Goal: Find specific page/section: Find specific page/section

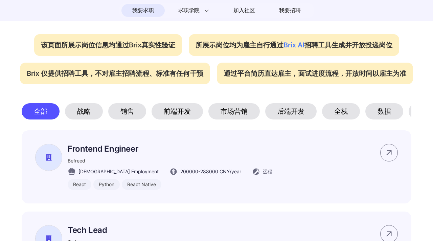
scroll to position [281, 0]
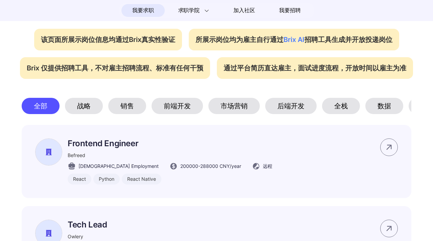
click at [84, 111] on div "战略" at bounding box center [84, 106] width 38 height 16
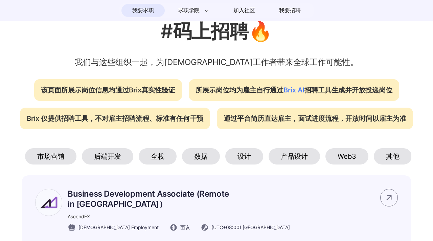
scroll to position [0, 184]
click at [299, 153] on div "产品设计" at bounding box center [293, 156] width 51 height 16
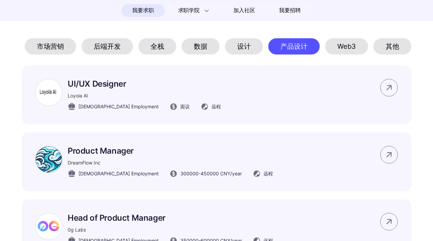
scroll to position [344, 0]
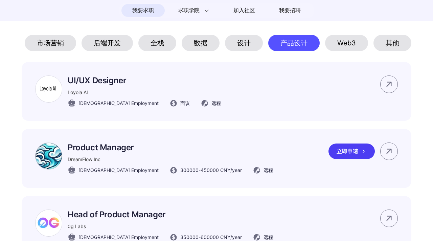
click at [112, 150] on p "Product Manager" at bounding box center [170, 147] width 205 height 10
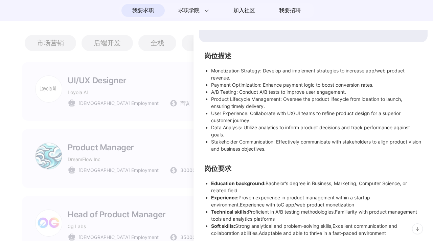
scroll to position [102, 0]
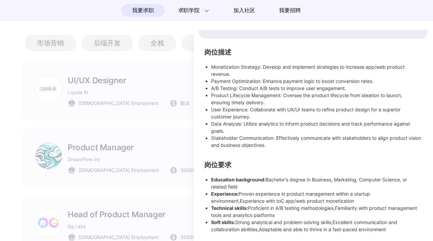
click at [144, 168] on div at bounding box center [216, 135] width 433 height 211
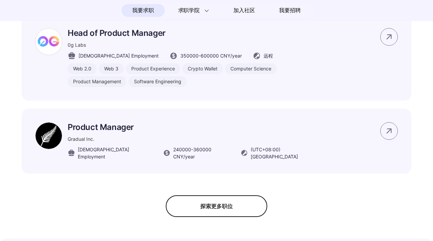
scroll to position [527, 0]
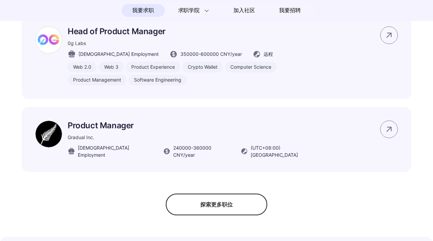
click at [190, 197] on div "探索更多职位" at bounding box center [217, 205] width 102 height 22
click at [230, 209] on div "隐藏更多职位" at bounding box center [217, 205] width 102 height 22
click at [220, 202] on div "探索更多职位" at bounding box center [217, 205] width 102 height 22
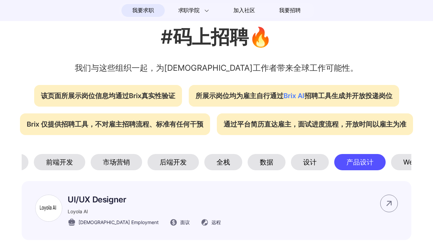
scroll to position [0, 69]
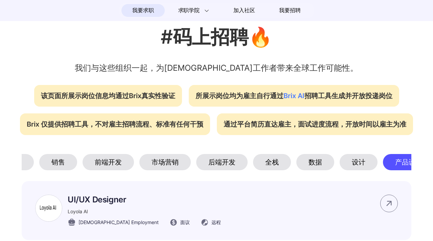
click at [164, 161] on div "市场营销" at bounding box center [164, 162] width 51 height 16
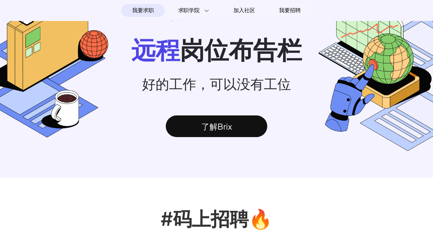
scroll to position [0, 0]
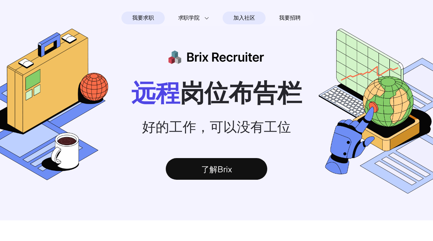
click at [252, 22] on span "加入社区" at bounding box center [243, 18] width 21 height 11
